Goal: Information Seeking & Learning: Learn about a topic

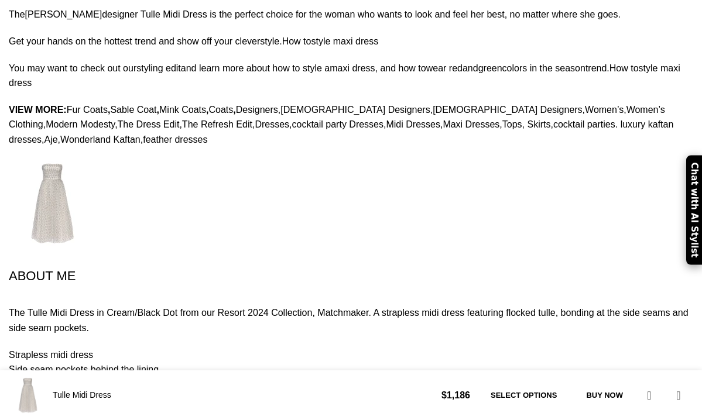
scroll to position [0, 240]
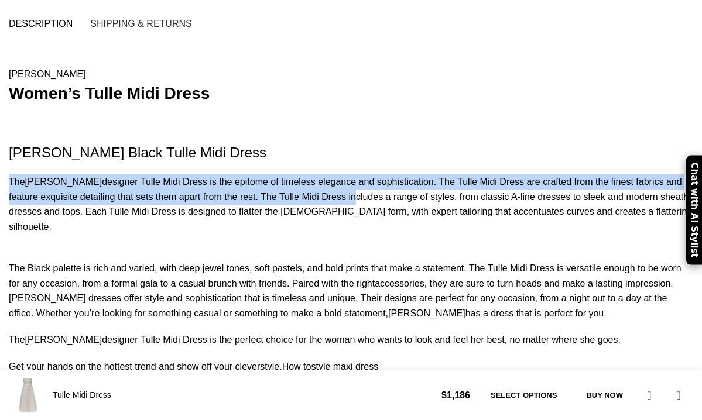
click at [11, 143] on h2 "[PERSON_NAME] Black Tulle Midi Dress" at bounding box center [351, 153] width 684 height 20
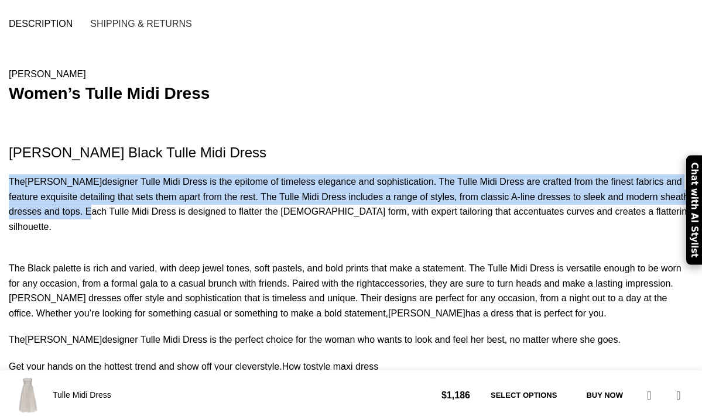
drag, startPoint x: 9, startPoint y: 149, endPoint x: 538, endPoint y: 164, distance: 529.8
click at [538, 174] on div "The [PERSON_NAME] designer Tulle Midi Dress is the epitome of timeless elegance…" at bounding box center [351, 204] width 684 height 60
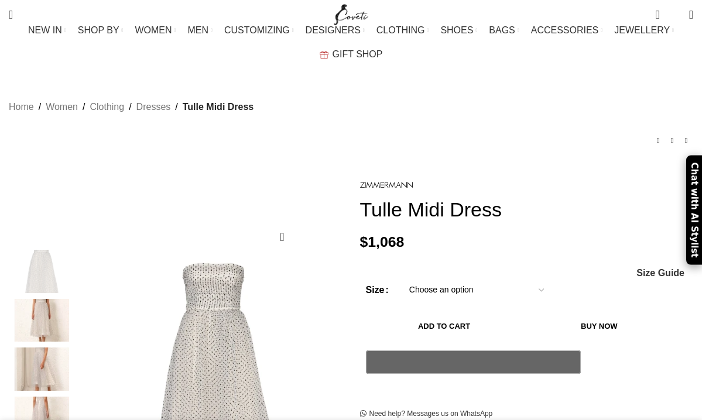
click at [39, 397] on img at bounding box center [41, 418] width 71 height 43
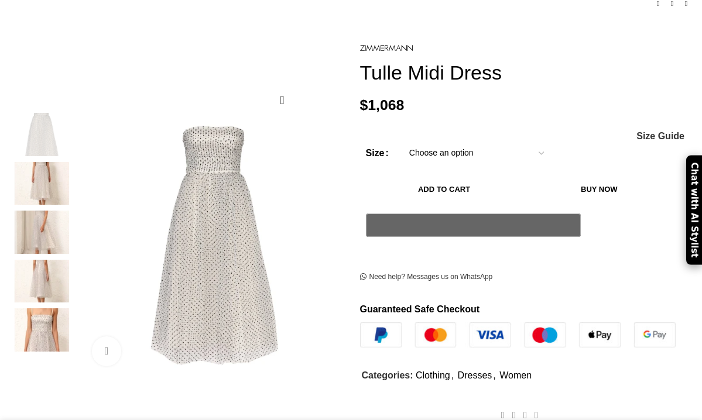
scroll to position [137, 0]
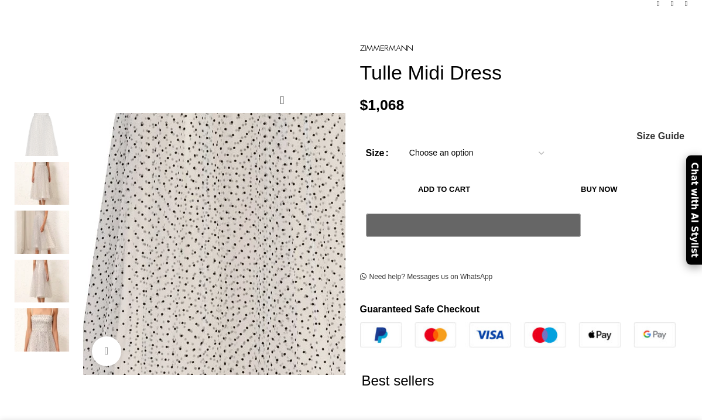
click at [187, 277] on img at bounding box center [247, 151] width 585 height 761
click at [43, 162] on img at bounding box center [41, 183] width 71 height 43
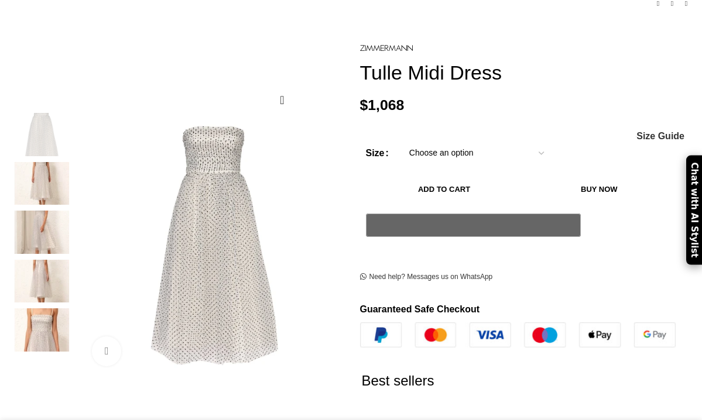
click at [43, 162] on img at bounding box center [41, 183] width 71 height 43
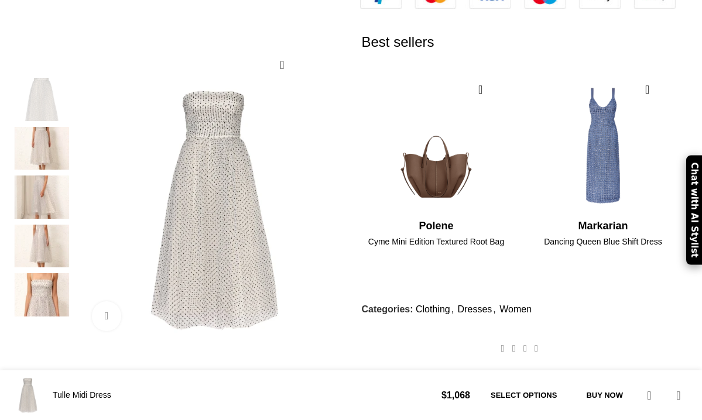
scroll to position [479, 0]
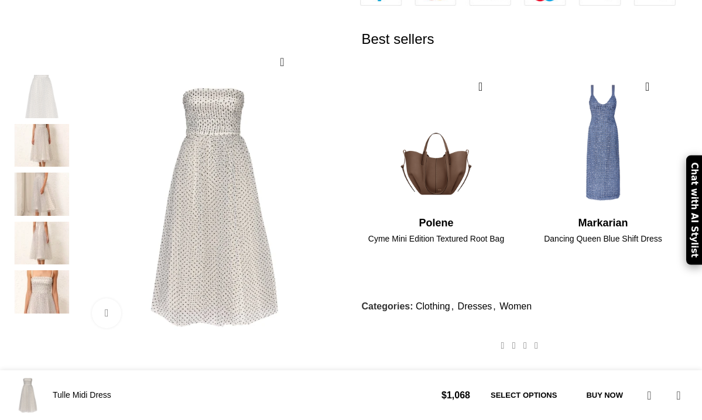
click at [45, 124] on img at bounding box center [41, 145] width 71 height 43
click at [35, 173] on img at bounding box center [41, 194] width 71 height 43
click at [44, 271] on img at bounding box center [41, 292] width 71 height 43
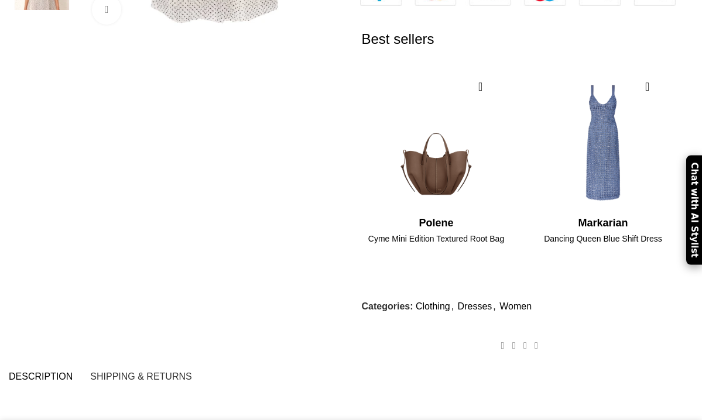
scroll to position [124, 0]
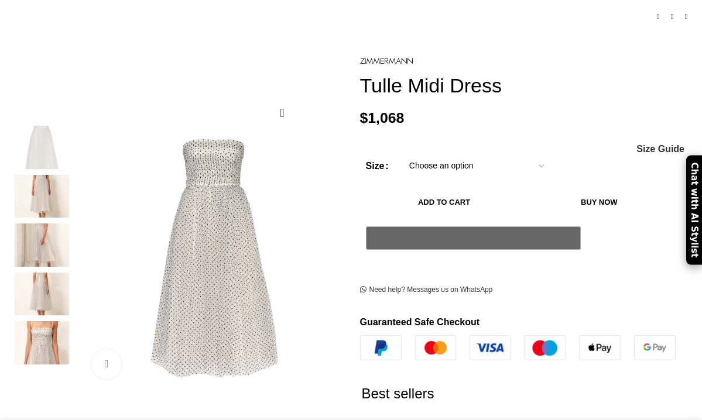
click at [50, 175] on img at bounding box center [41, 196] width 71 height 43
click at [244, 233] on img at bounding box center [247, 164] width 585 height 761
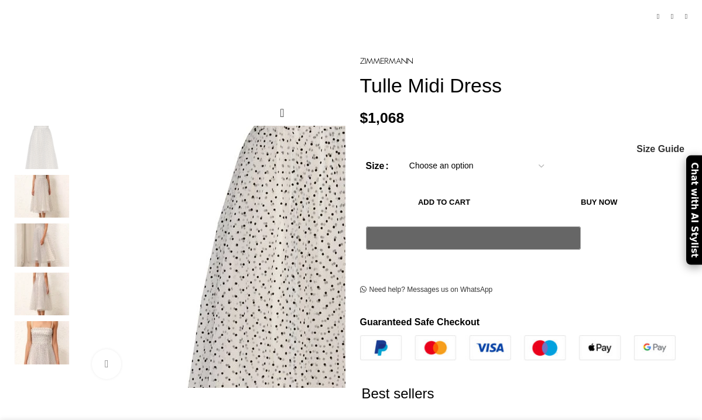
click at [43, 175] on img at bounding box center [41, 196] width 71 height 43
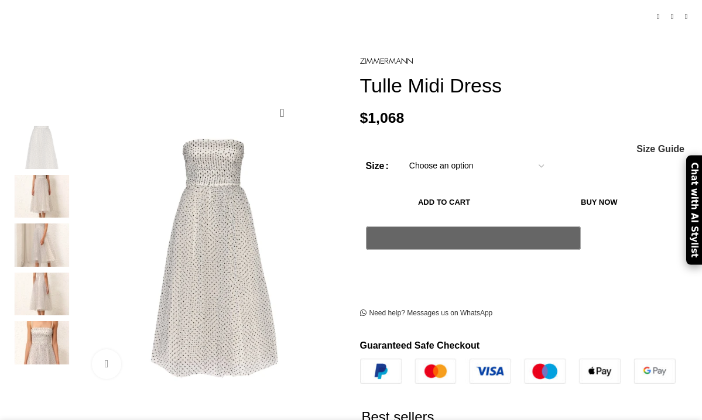
click at [43, 175] on img at bounding box center [41, 196] width 71 height 43
